Goal: Information Seeking & Learning: Learn about a topic

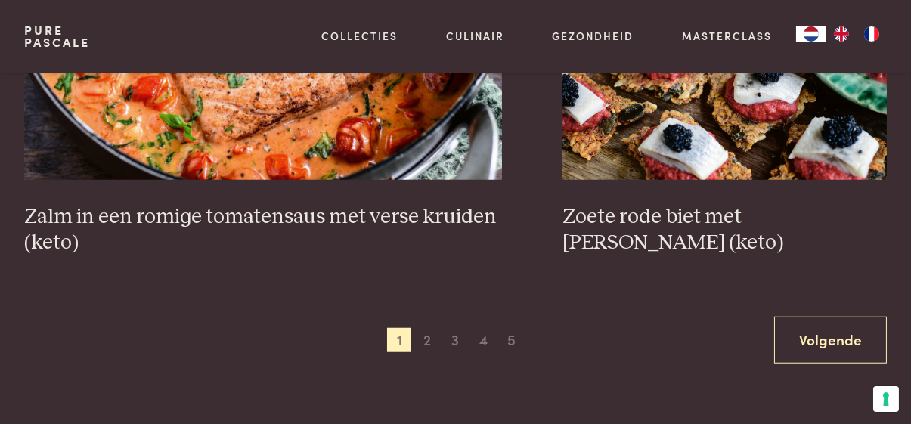
scroll to position [2776, 0]
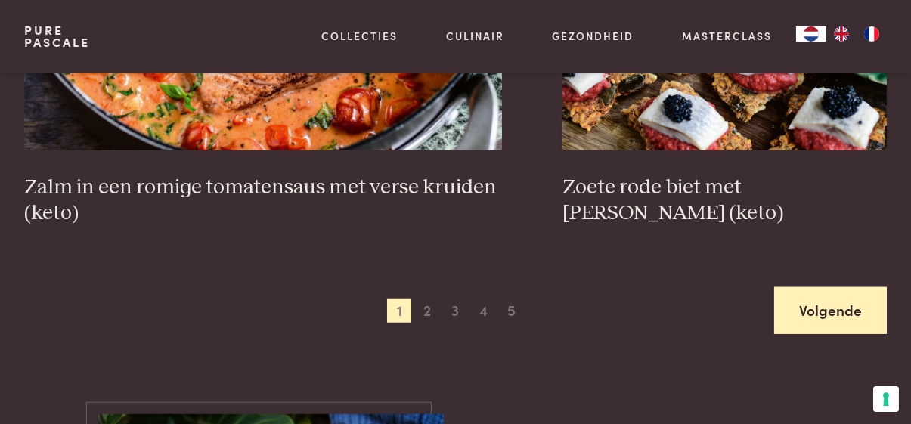
click at [874, 306] on link "Volgende" at bounding box center [830, 311] width 113 height 48
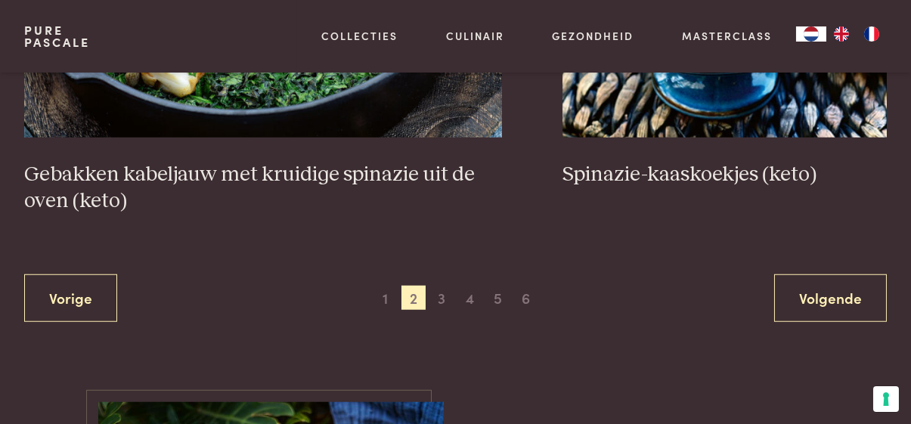
scroll to position [2904, 0]
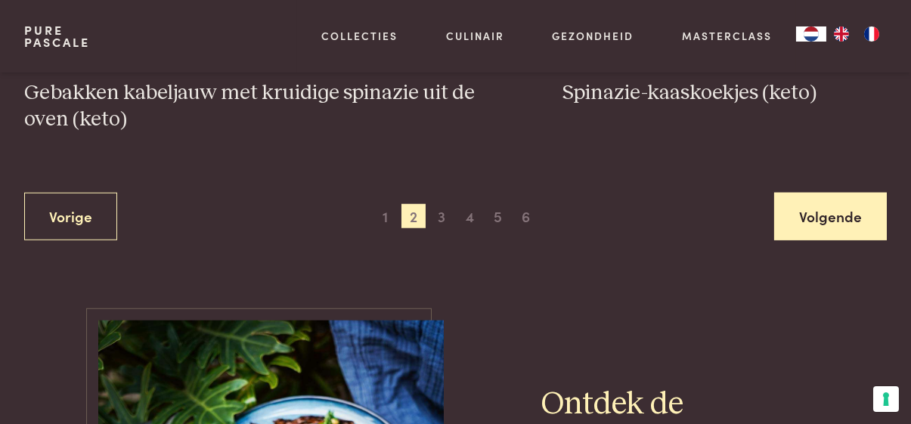
click at [846, 208] on link "Volgende" at bounding box center [830, 217] width 113 height 48
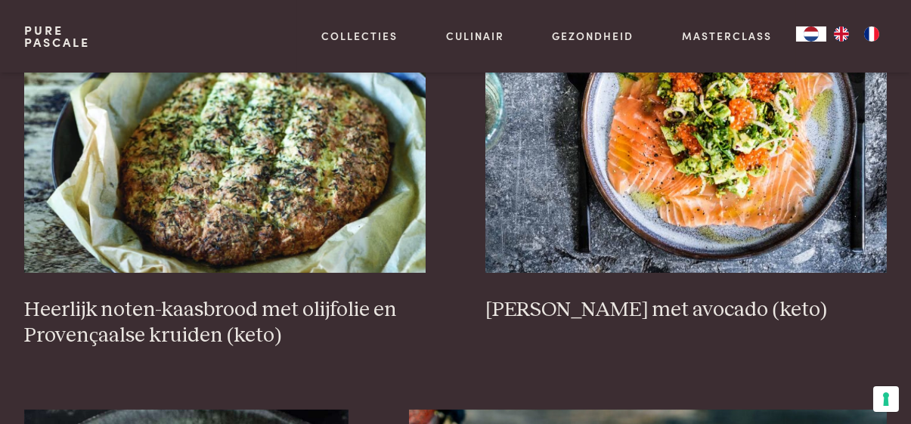
scroll to position [609, 0]
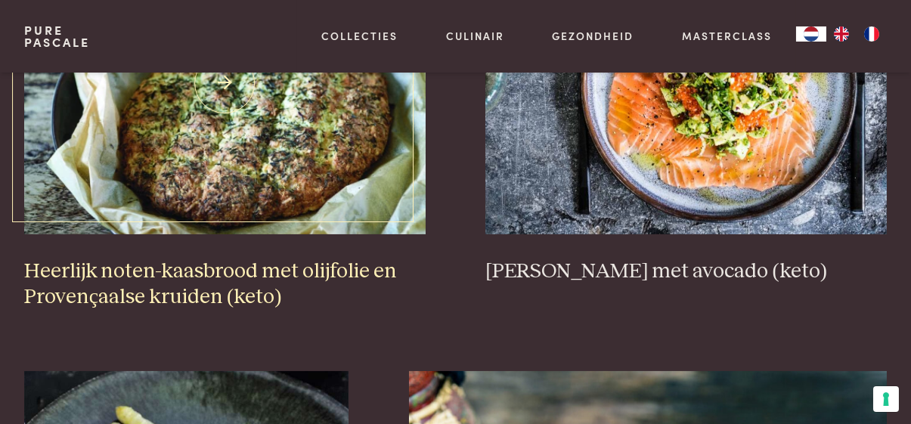
click at [284, 141] on img at bounding box center [225, 83] width 402 height 303
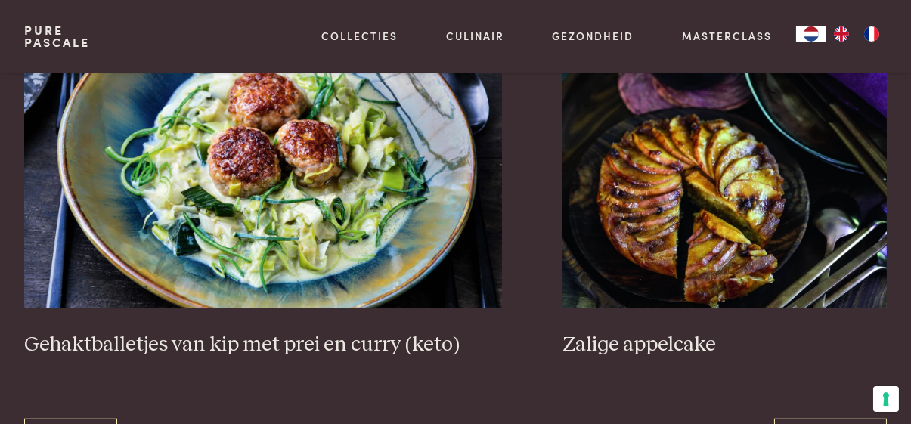
scroll to position [2779, 0]
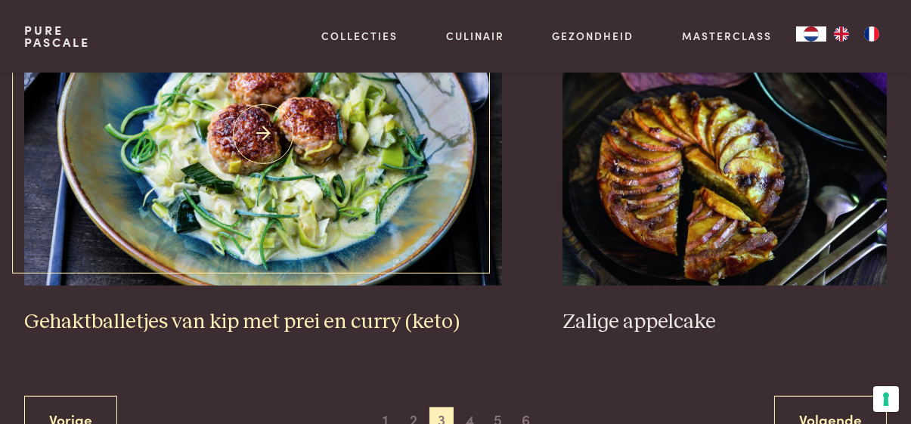
click at [367, 182] on img at bounding box center [263, 134] width 479 height 303
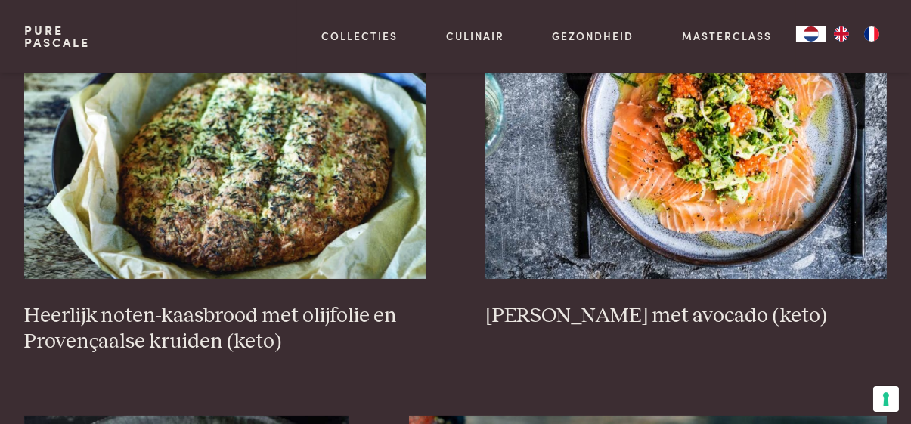
scroll to position [532, 0]
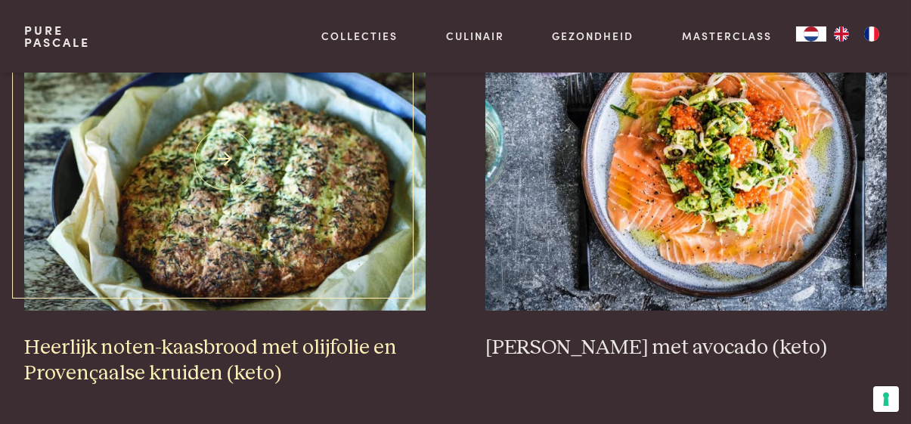
click at [276, 157] on img at bounding box center [225, 159] width 402 height 303
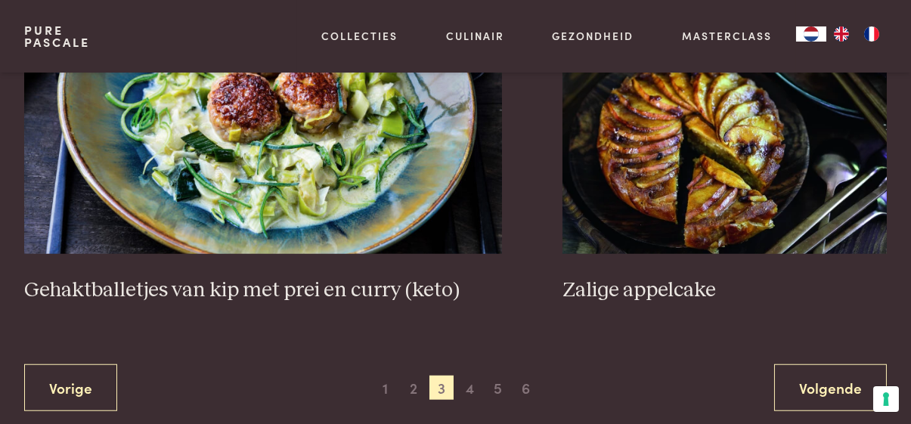
scroll to position [2834, 0]
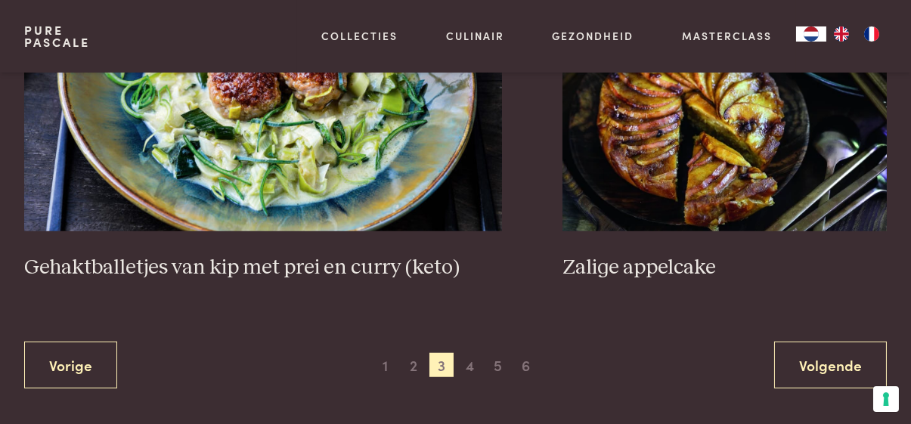
drag, startPoint x: 833, startPoint y: 366, endPoint x: 681, endPoint y: 352, distance: 152.6
click at [831, 366] on link "Volgende" at bounding box center [830, 366] width 113 height 48
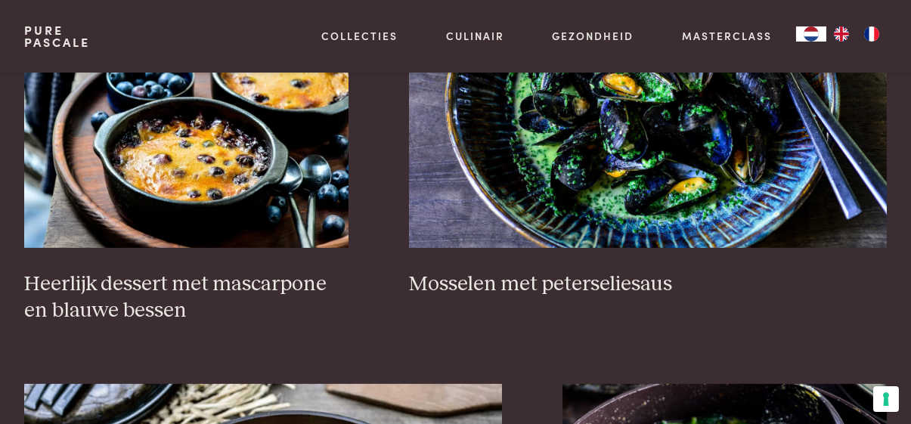
scroll to position [1050, 0]
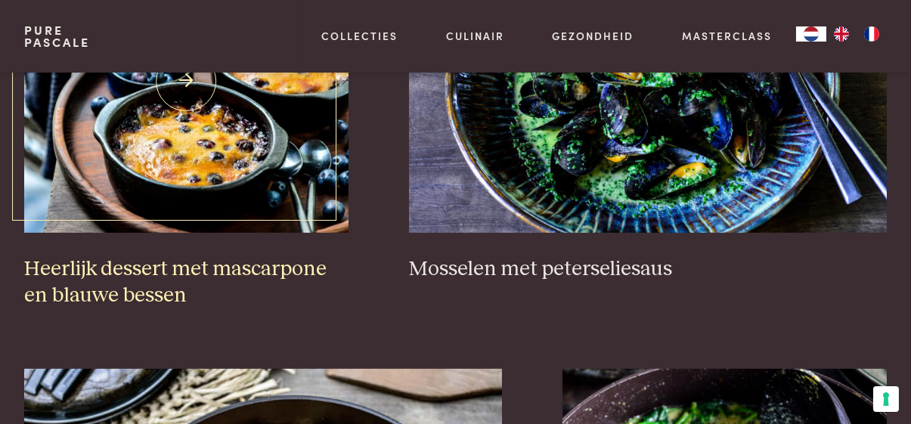
click at [215, 126] on img at bounding box center [186, 81] width 324 height 303
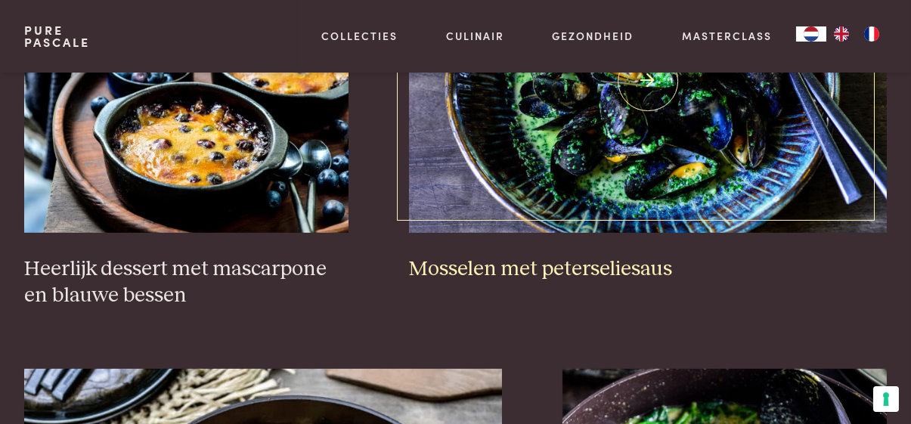
click at [716, 151] on img at bounding box center [648, 81] width 479 height 303
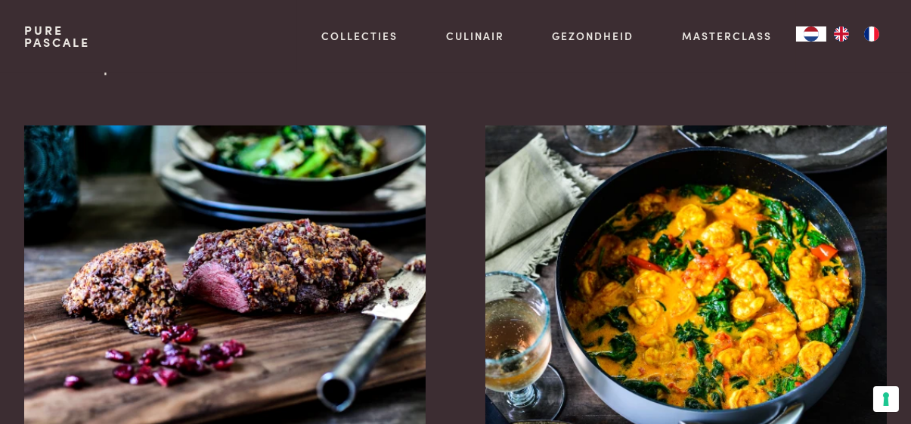
scroll to position [0, 0]
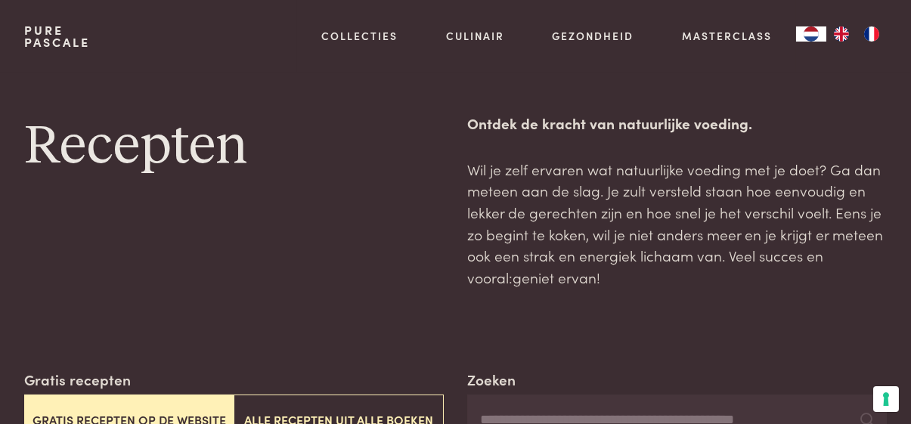
click at [868, 35] on img "FR" at bounding box center [872, 33] width 18 height 15
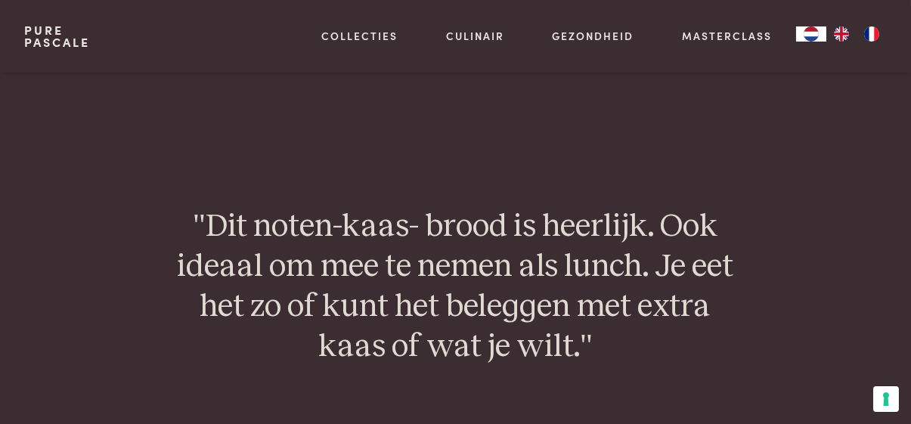
scroll to position [1955, 0]
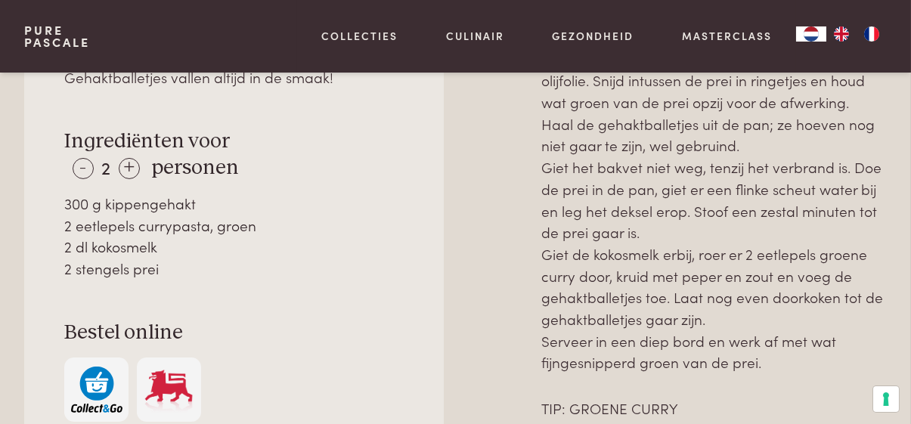
scroll to position [754, 0]
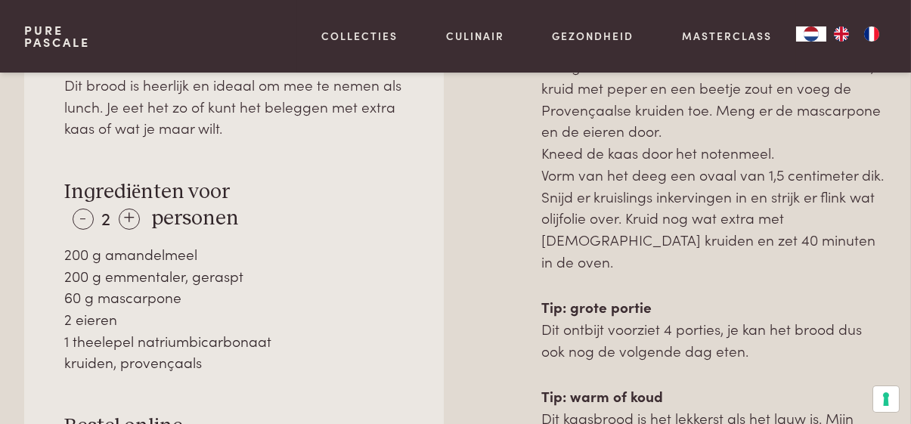
scroll to position [873, 0]
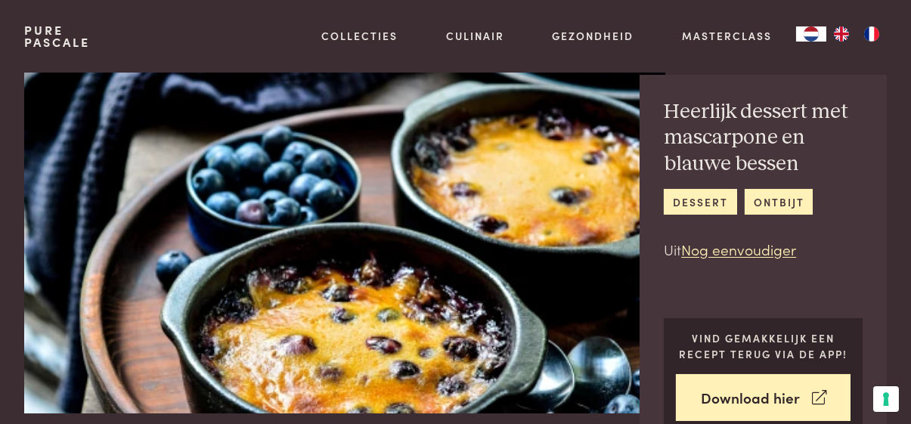
scroll to position [14, 0]
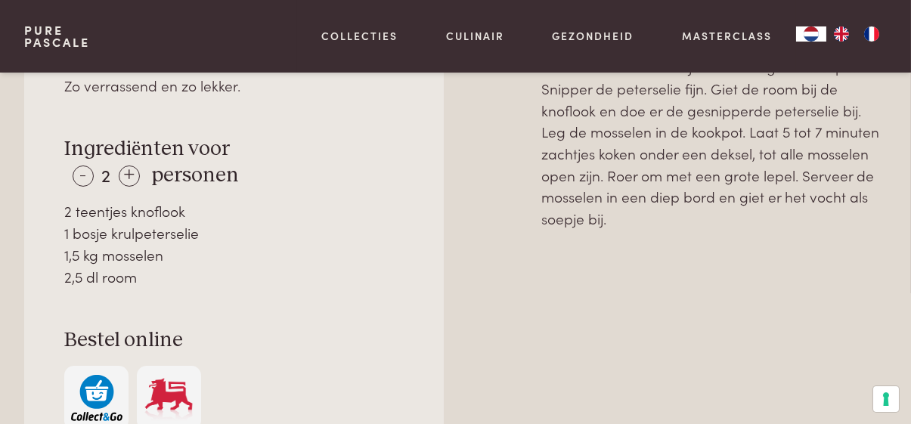
scroll to position [681, 0]
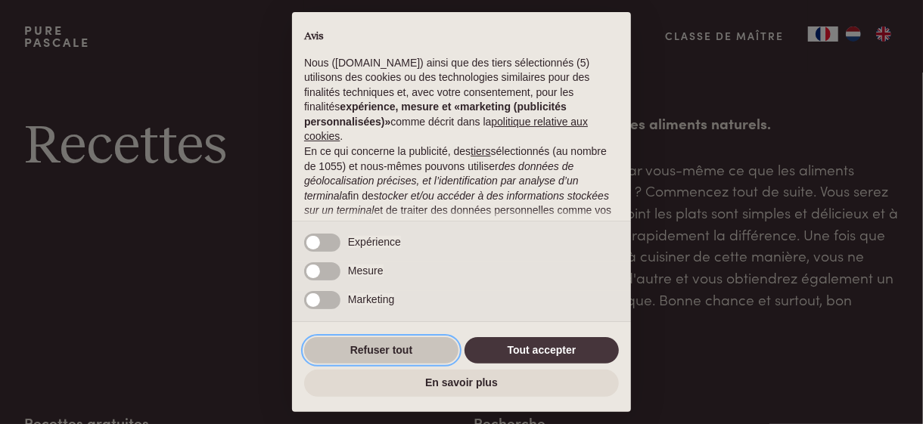
click at [381, 347] on button "Refuser tout" at bounding box center [381, 350] width 154 height 27
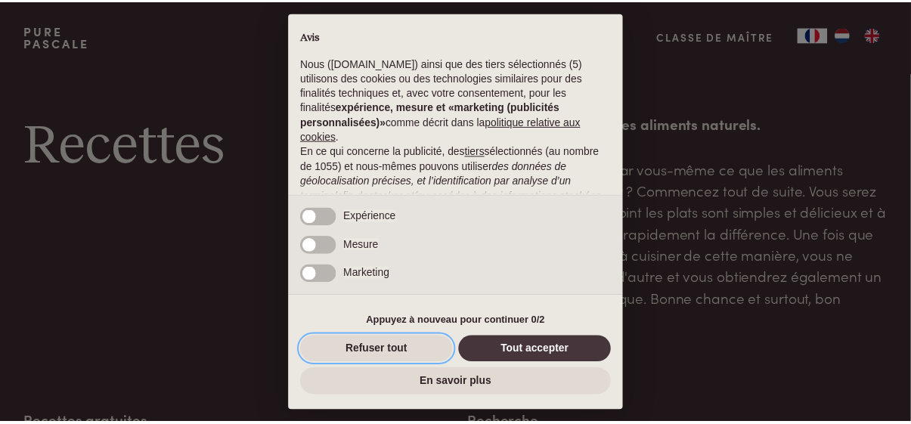
scroll to position [198, 0]
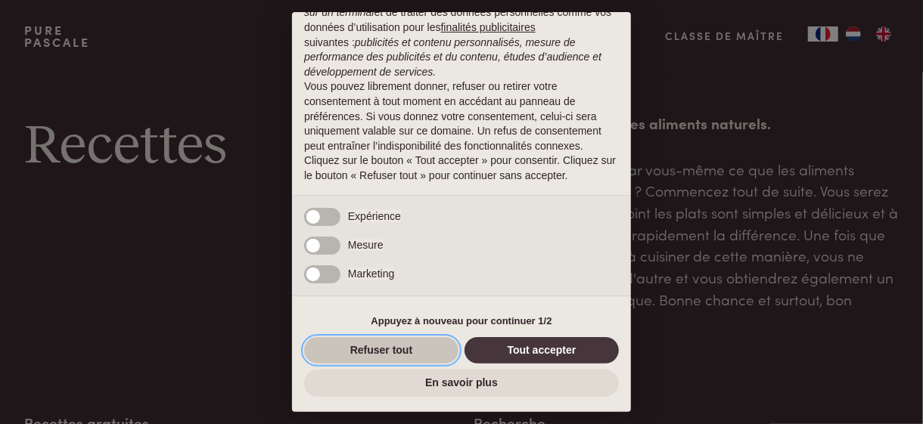
click at [386, 350] on button "Refuser tout" at bounding box center [381, 350] width 154 height 27
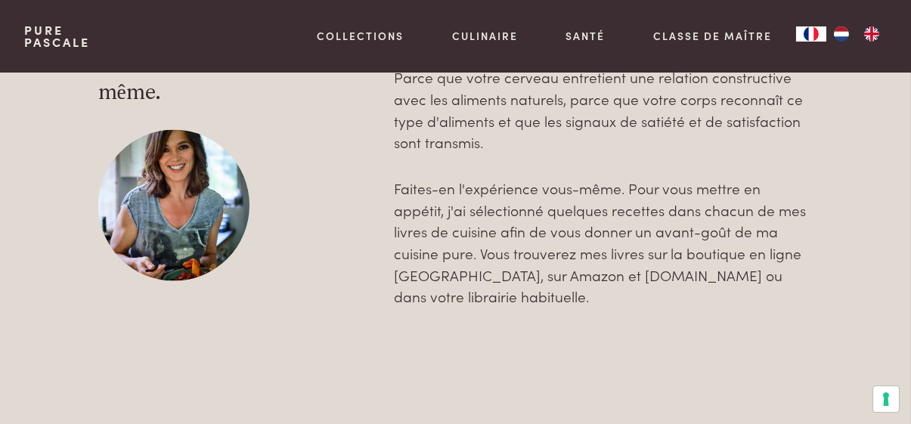
scroll to position [0, 0]
